Goal: Information Seeking & Learning: Learn about a topic

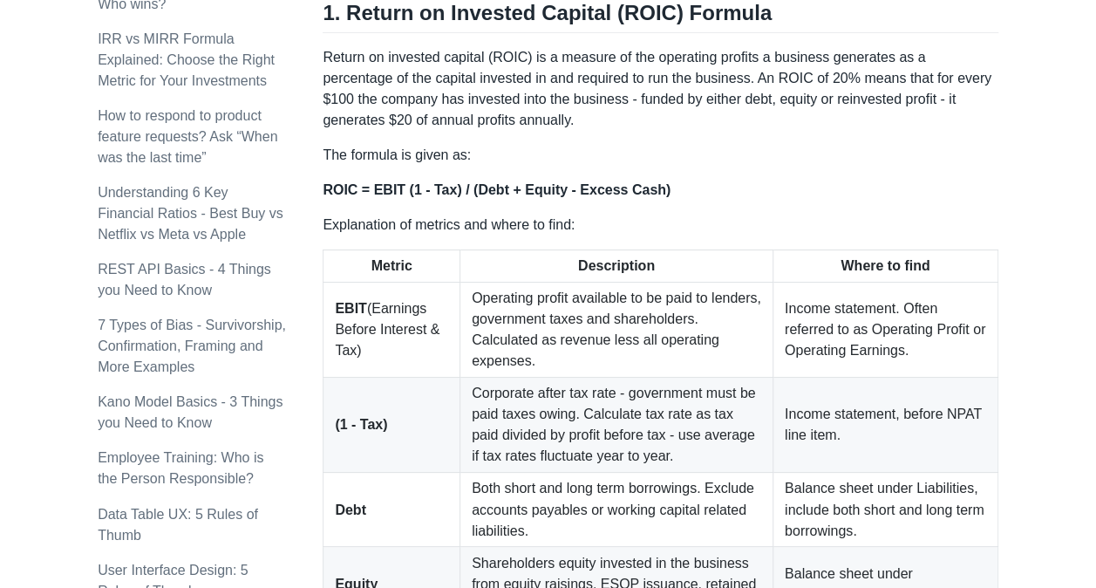
scroll to position [1143, 0]
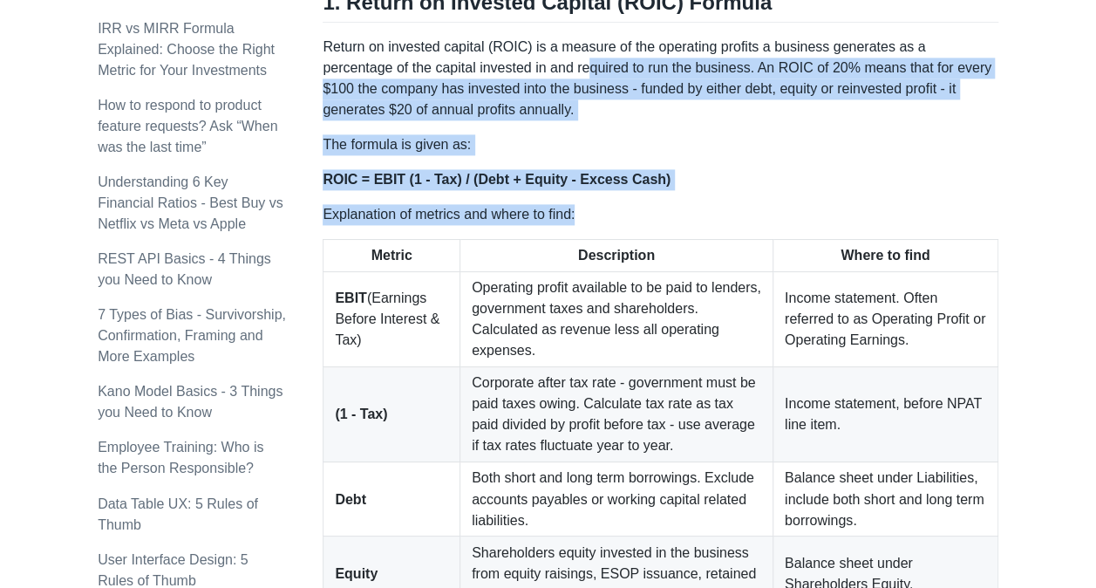
drag, startPoint x: 579, startPoint y: 208, endPoint x: 516, endPoint y: 72, distance: 149.9
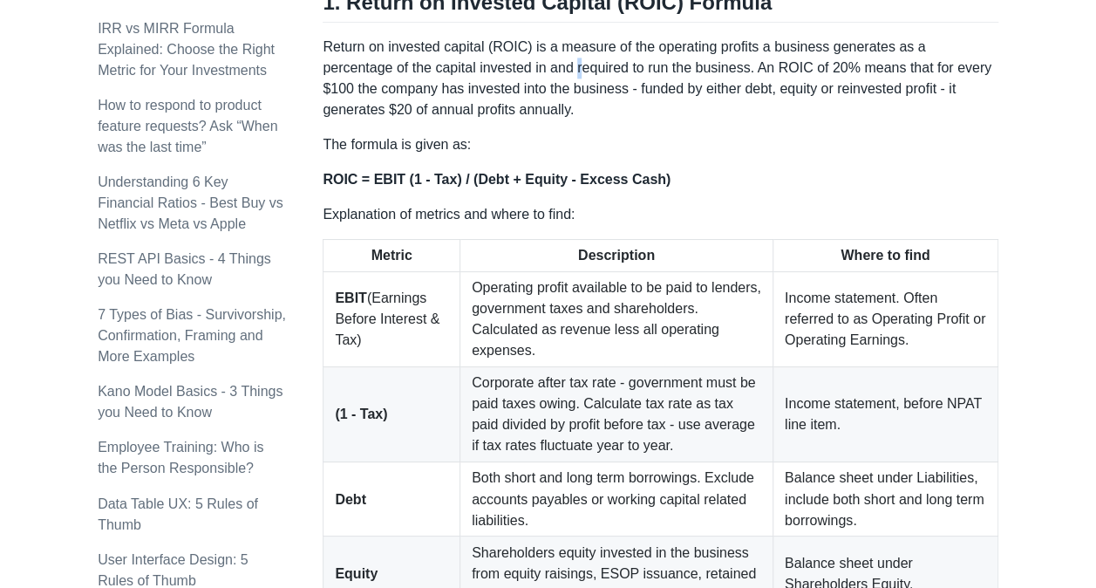
drag, startPoint x: 516, startPoint y: 72, endPoint x: 507, endPoint y: 72, distance: 9.6
click at [507, 72] on p "Return on invested capital (ROIC) is a measure of the operating profits a busin…" at bounding box center [661, 79] width 676 height 84
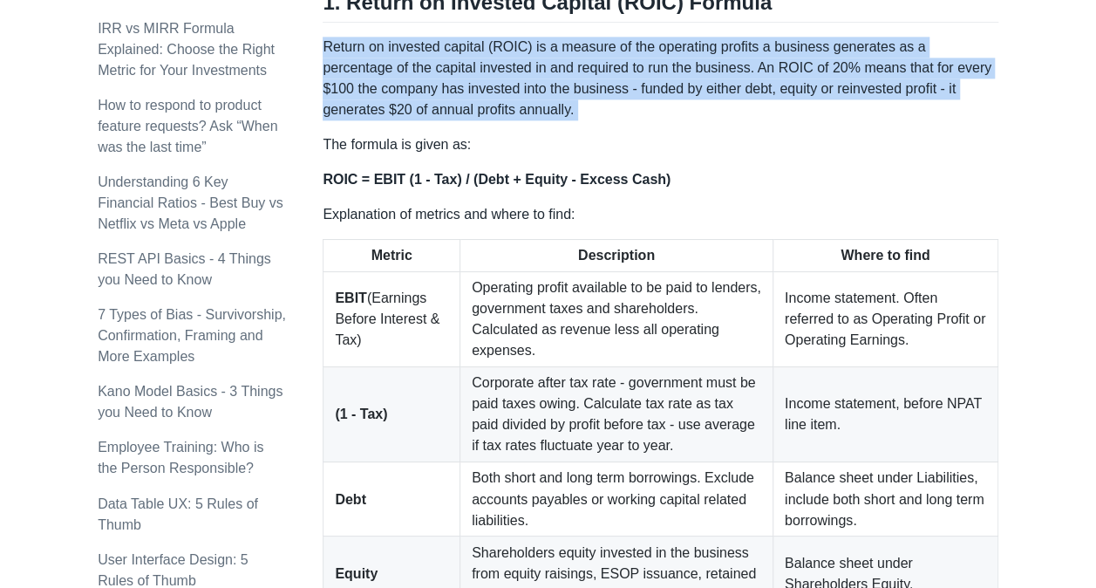
click at [507, 72] on p "Return on invested capital (ROIC) is a measure of the operating profits a busin…" at bounding box center [661, 79] width 676 height 84
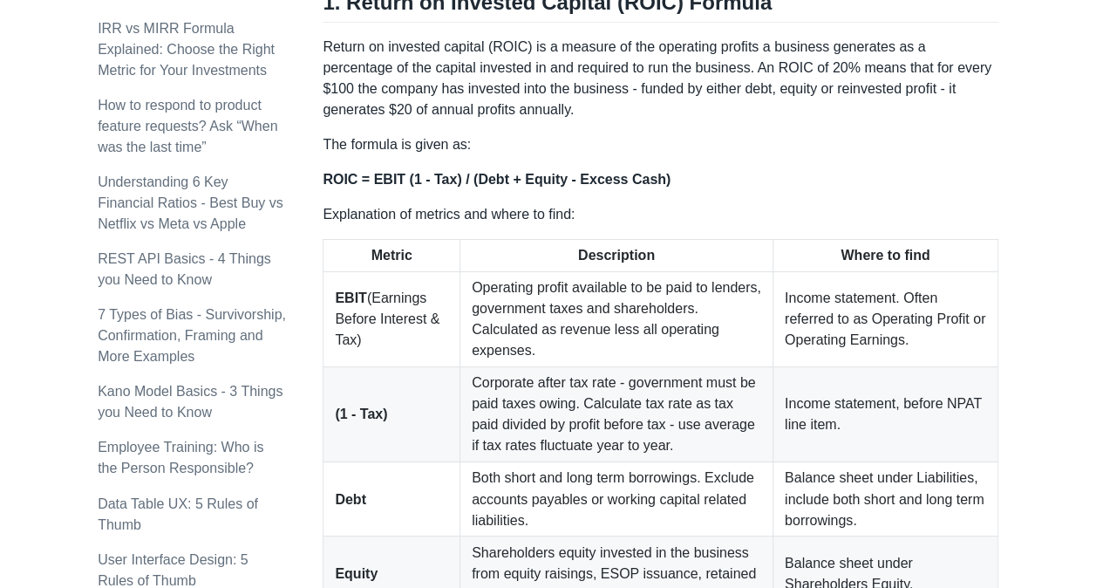
drag, startPoint x: 507, startPoint y: 72, endPoint x: 497, endPoint y: 123, distance: 52.3
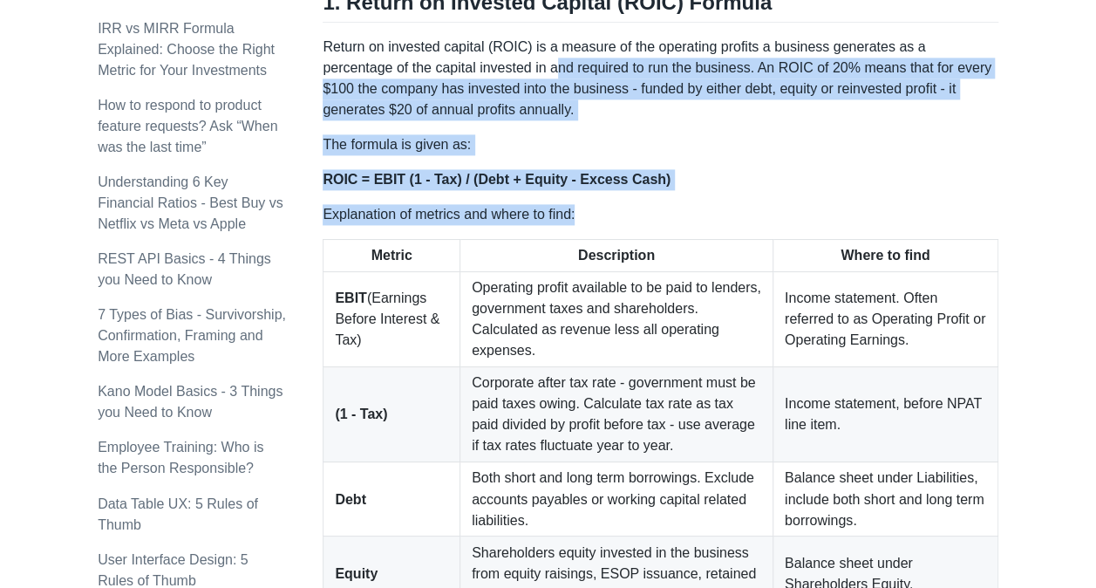
drag, startPoint x: 581, startPoint y: 214, endPoint x: 485, endPoint y: 72, distance: 171.5
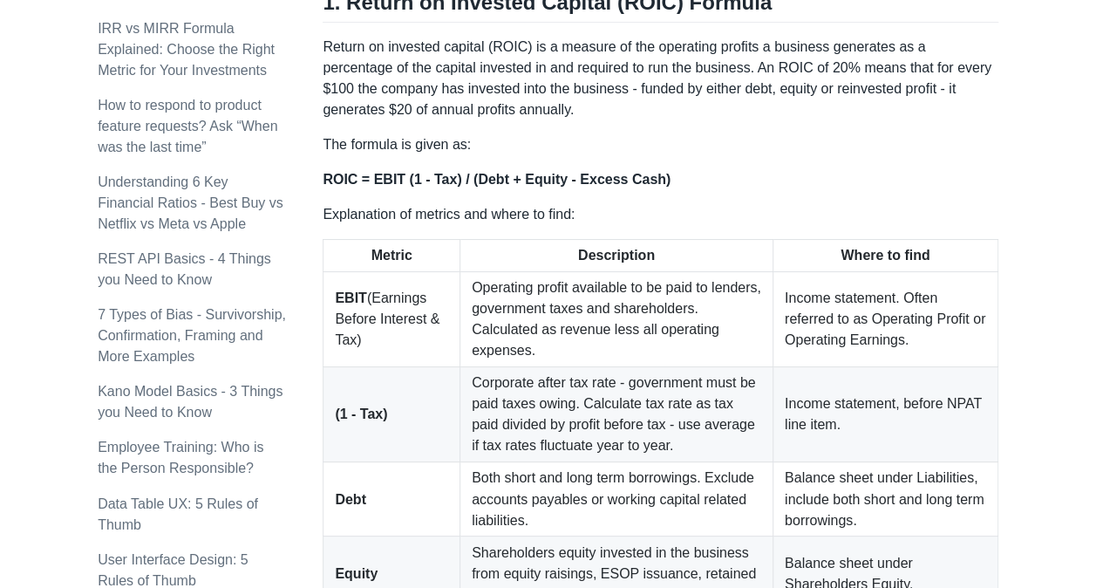
drag, startPoint x: 485, startPoint y: 72, endPoint x: 467, endPoint y: 68, distance: 17.8
click at [467, 68] on p "Return on invested capital (ROIC) is a measure of the operating profits a busin…" at bounding box center [661, 79] width 676 height 84
